Goal: Find specific page/section: Find specific page/section

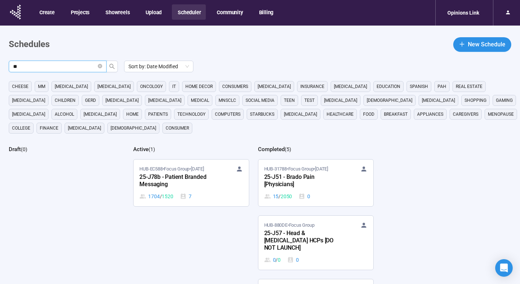
click at [100, 65] on icon "close-circle" at bounding box center [100, 66] width 4 height 4
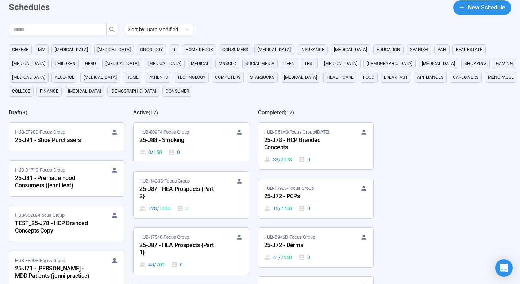
scroll to position [42, 0]
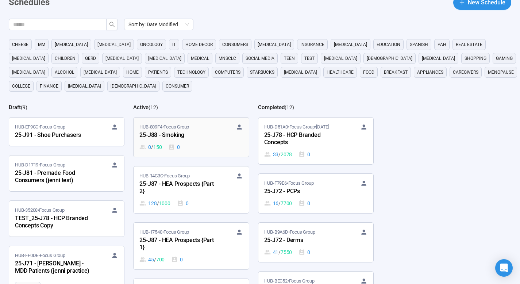
click at [177, 127] on span "HUB-809F4 • Focus Group" at bounding box center [164, 126] width 50 height 7
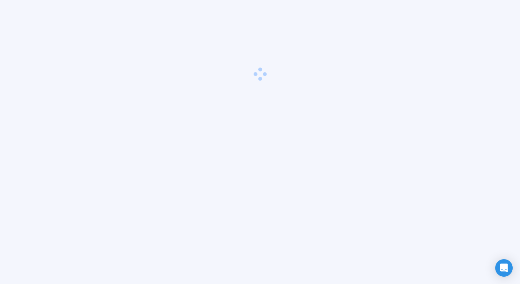
scroll to position [26, 0]
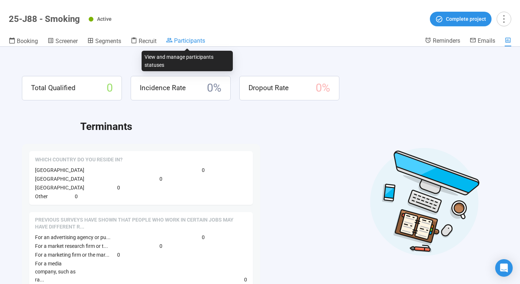
click at [196, 40] on span "Participants" at bounding box center [189, 40] width 31 height 7
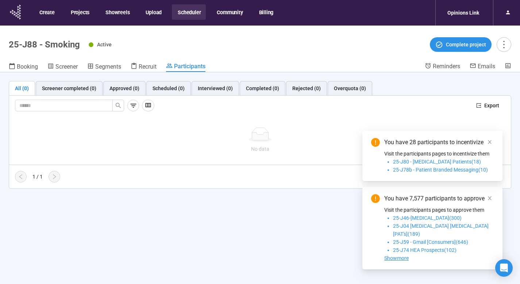
click at [14, 11] on icon at bounding box center [16, 12] width 18 height 19
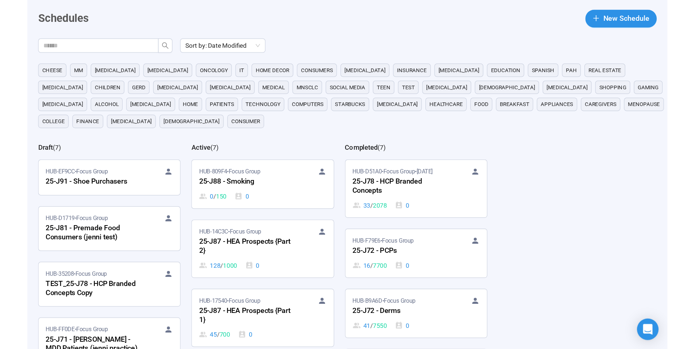
scroll to position [42, 0]
